Goal: Information Seeking & Learning: Find specific fact

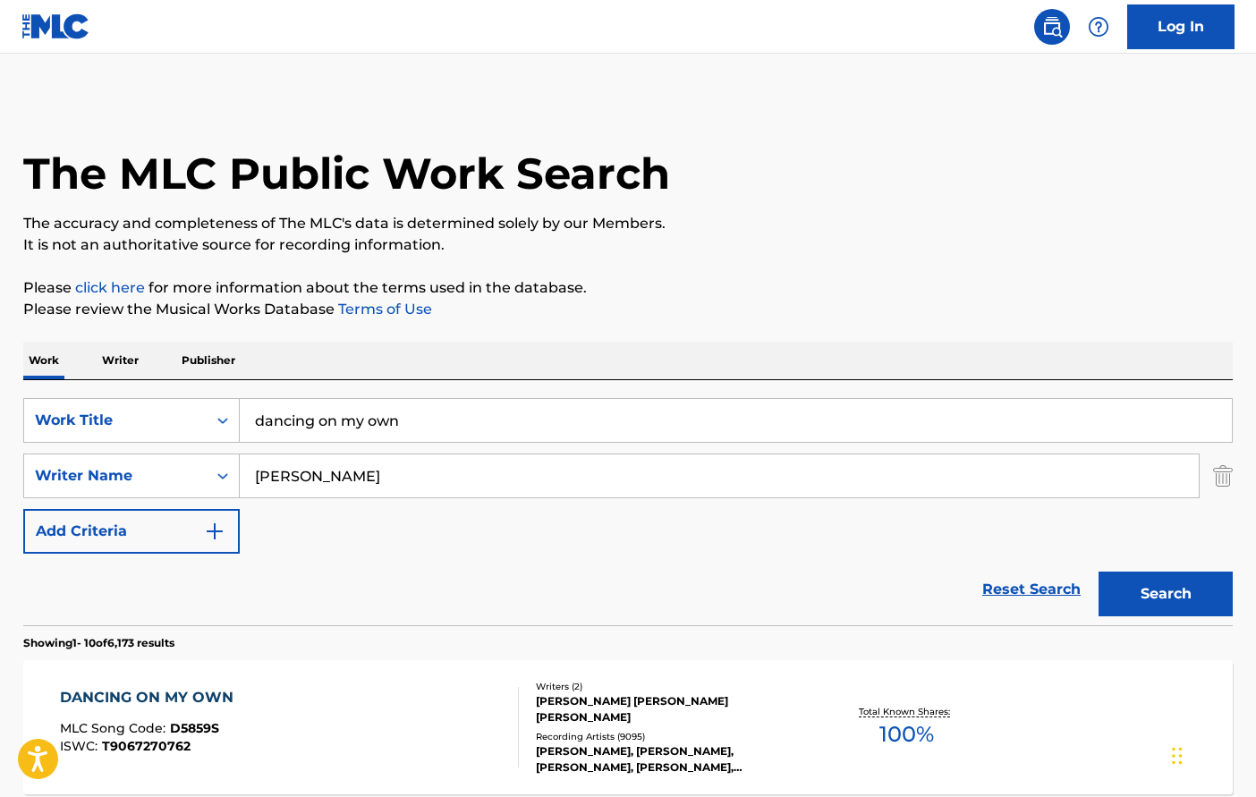
click at [340, 430] on input "dancing on my own" at bounding box center [736, 420] width 992 height 43
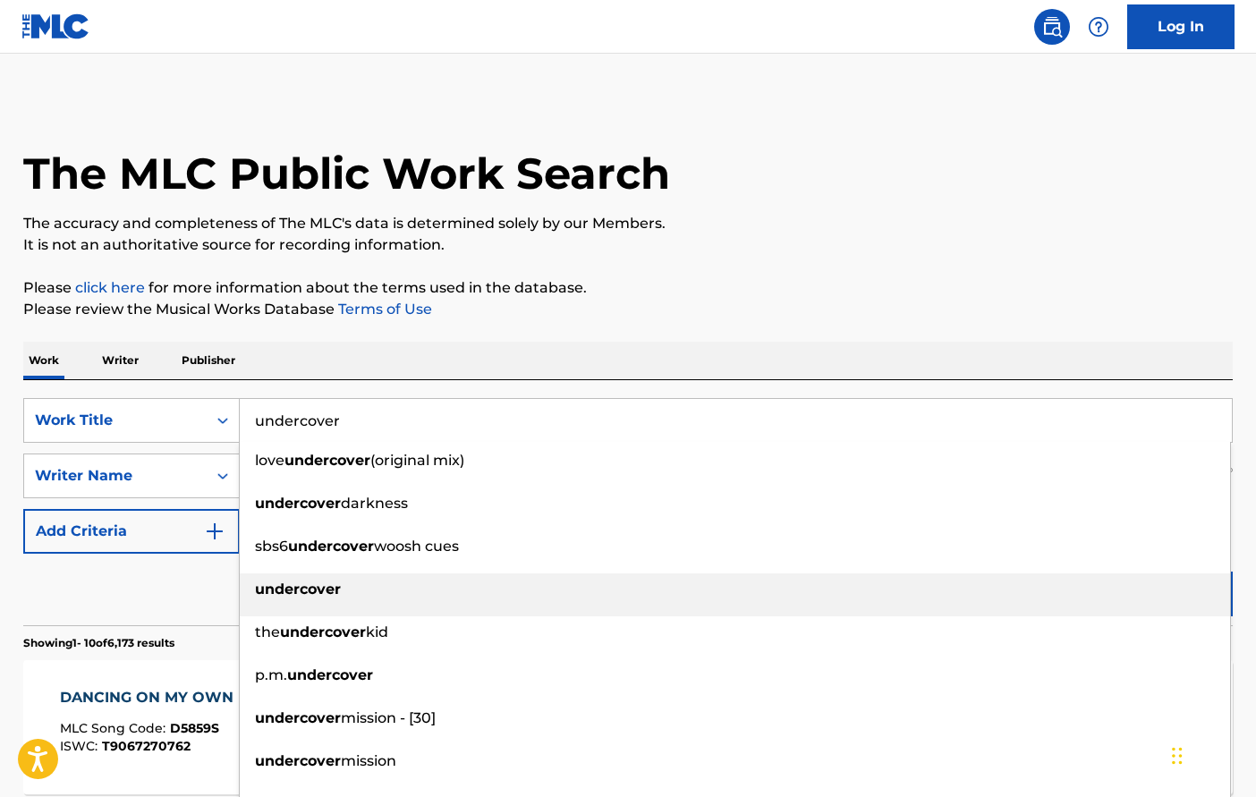
type input "undercover"
click at [310, 598] on div "undercover" at bounding box center [735, 590] width 991 height 32
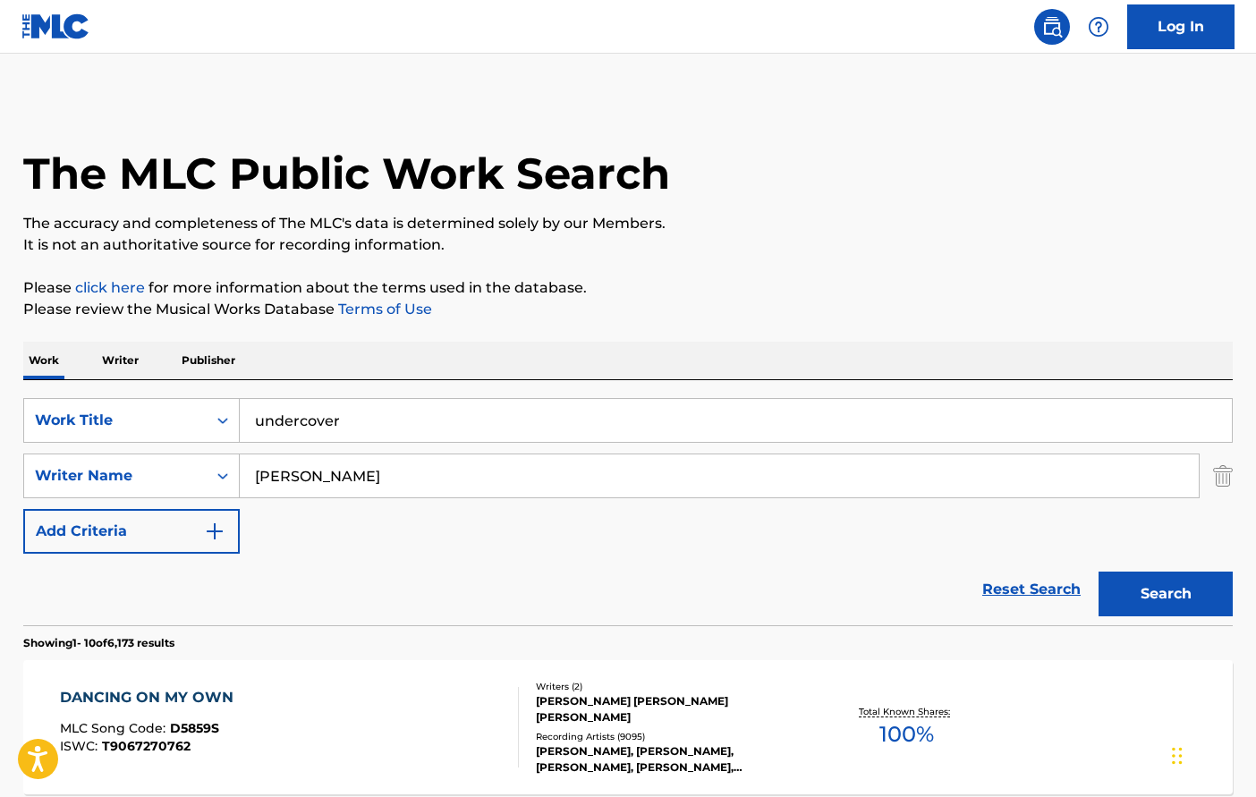
click at [319, 480] on input "[PERSON_NAME]" at bounding box center [719, 476] width 959 height 43
click at [1166, 594] on button "Search" at bounding box center [1166, 594] width 134 height 45
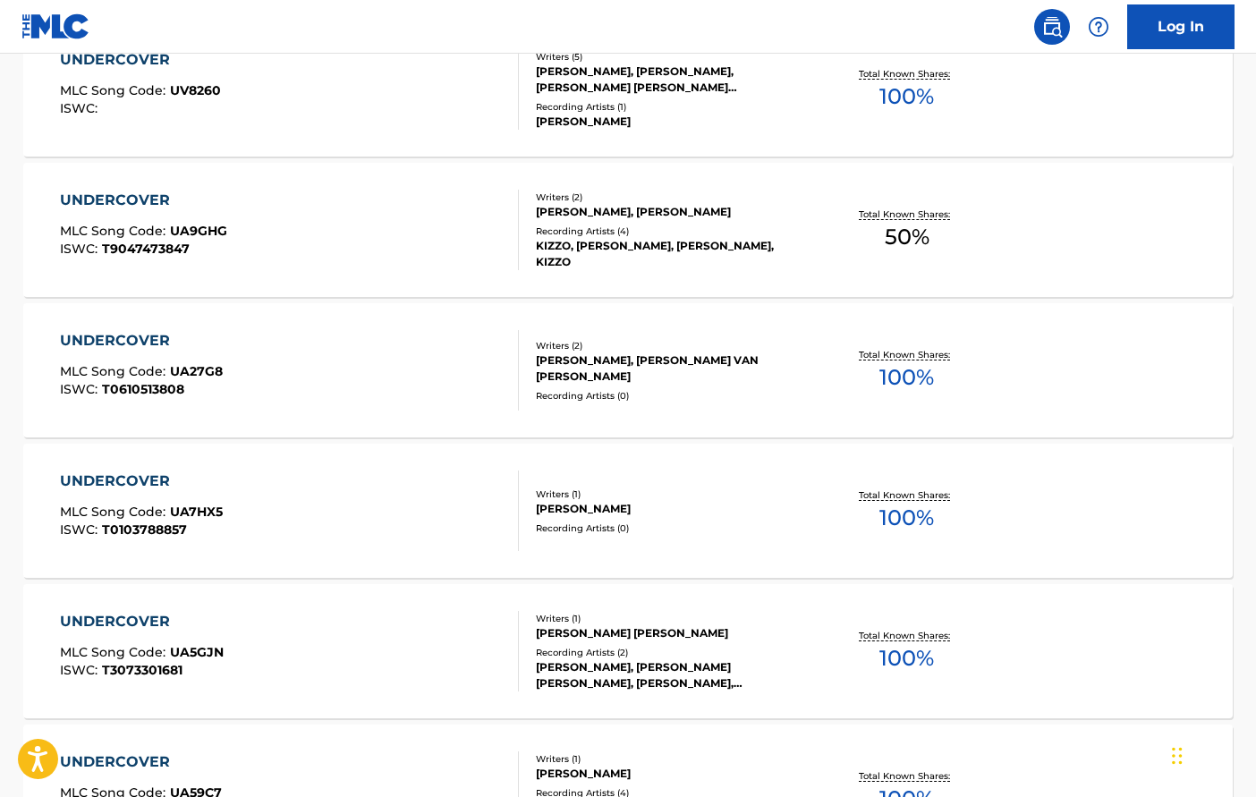
scroll to position [920, 0]
type input "[PERSON_NAME]"
click at [268, 651] on div "UNDERCOVER MLC Song Code : UA5GJN ISWC : T3073301681" at bounding box center [290, 650] width 460 height 81
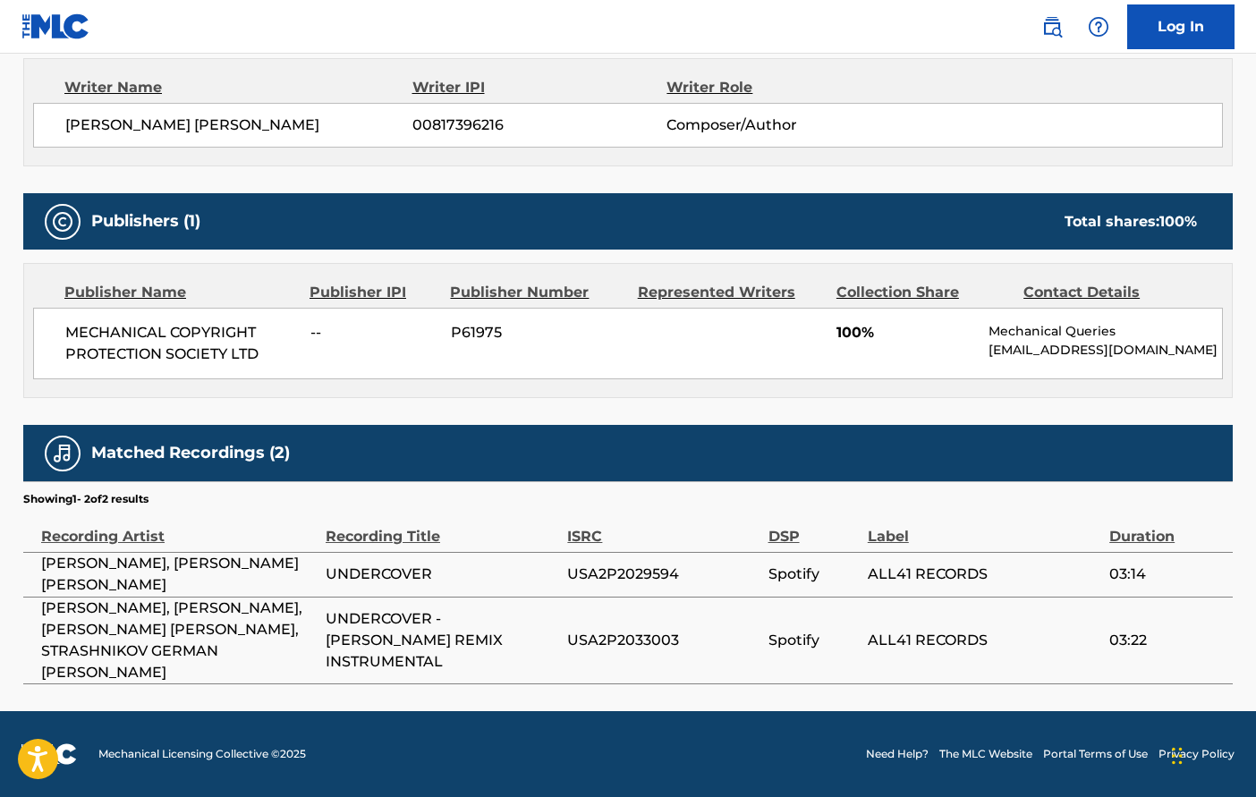
scroll to position [652, 0]
